Goal: Use online tool/utility: Utilize a website feature to perform a specific function

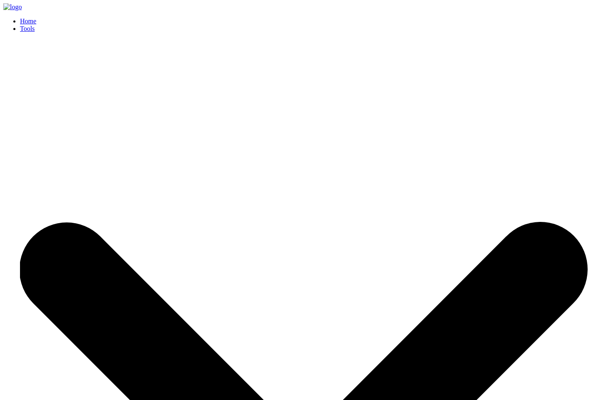
click at [36, 18] on link "Home" at bounding box center [28, 21] width 16 height 7
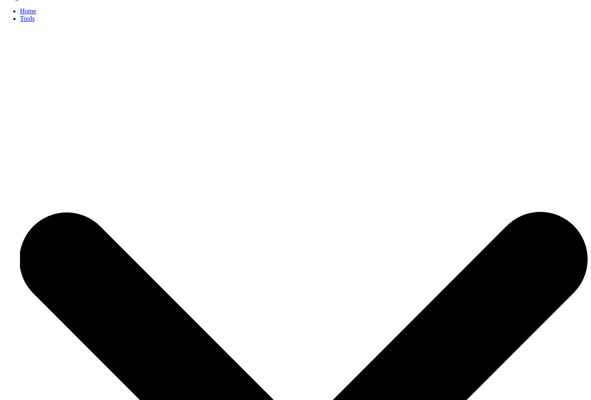
scroll to position [10, 0]
